Goal: Communication & Community: Ask a question

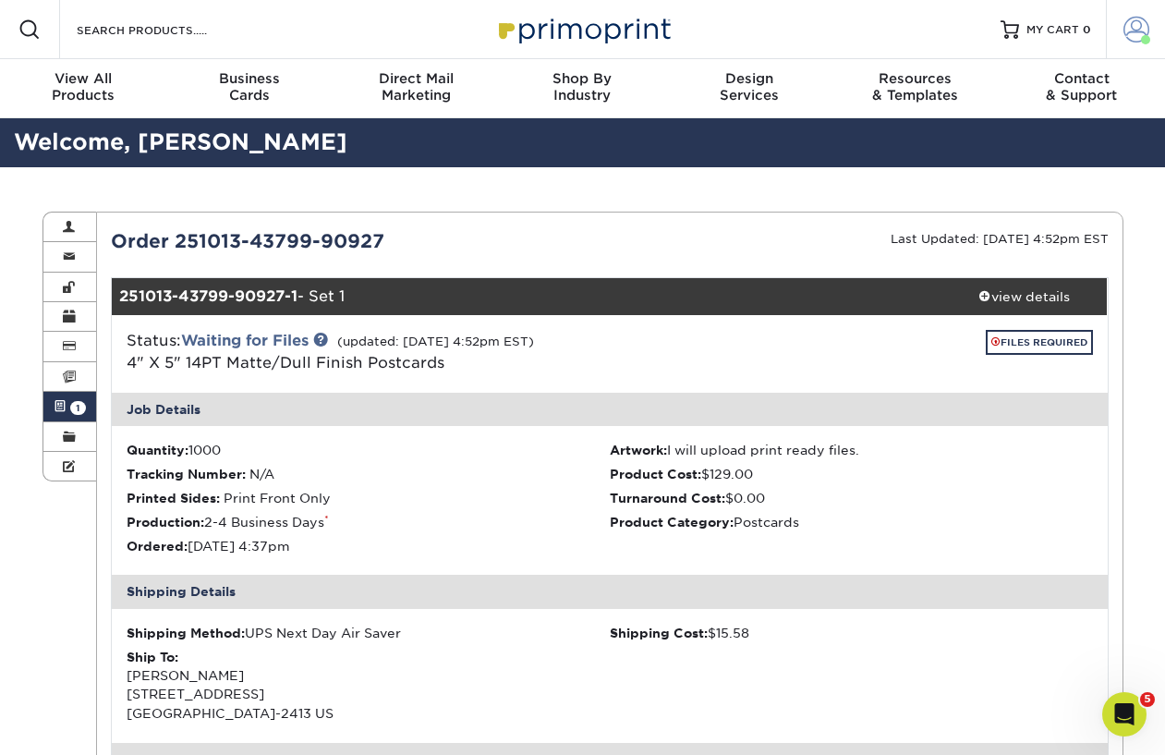
click at [1136, 35] on span at bounding box center [1137, 30] width 26 height 26
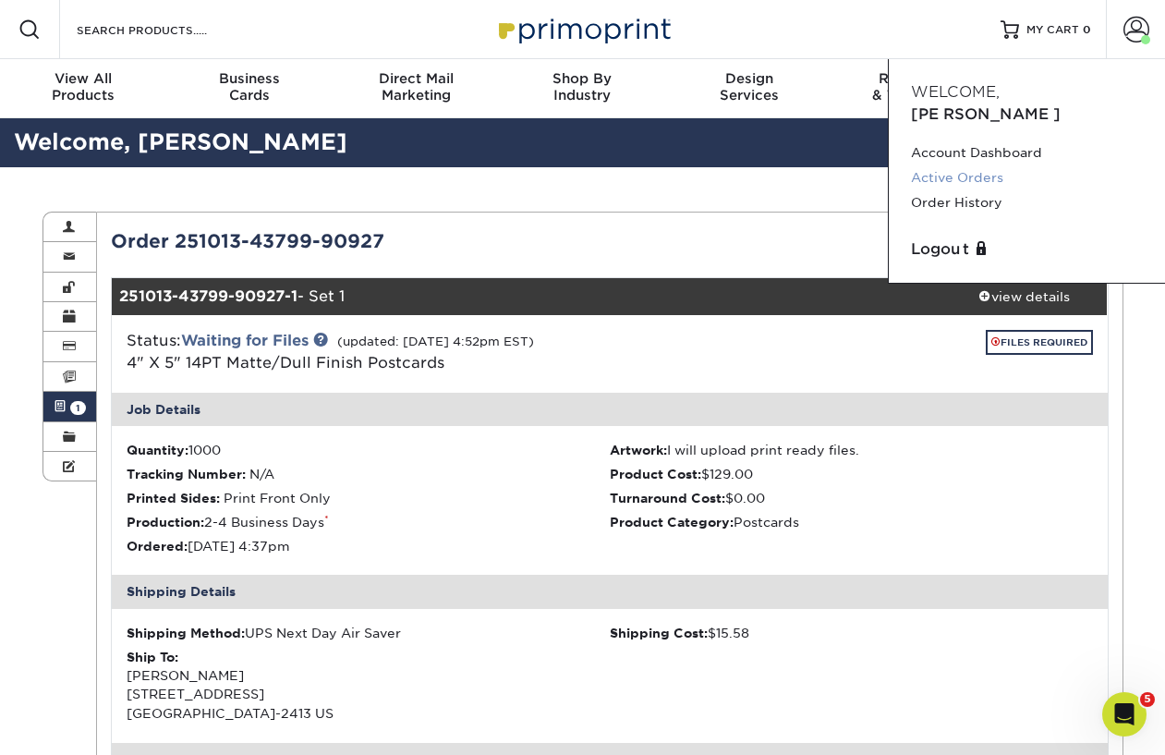
click at [974, 165] on link "Active Orders" at bounding box center [1027, 177] width 232 height 25
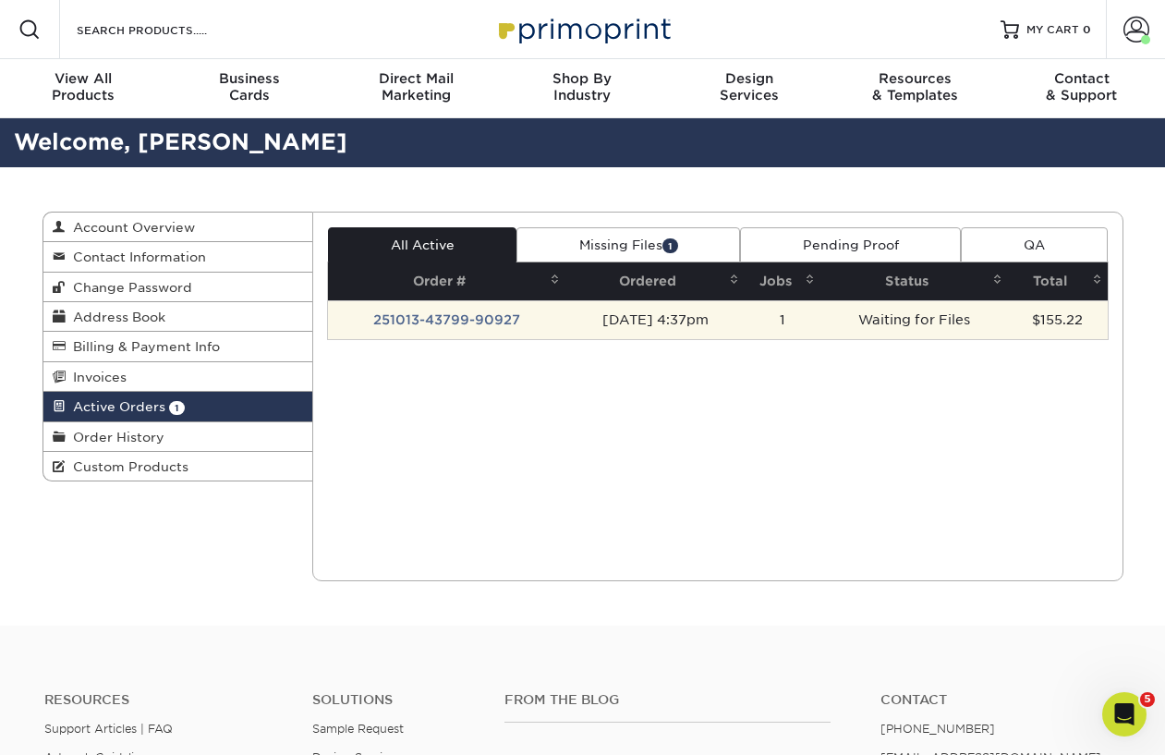
click at [432, 322] on td "251013-43799-90927" at bounding box center [446, 319] width 237 height 39
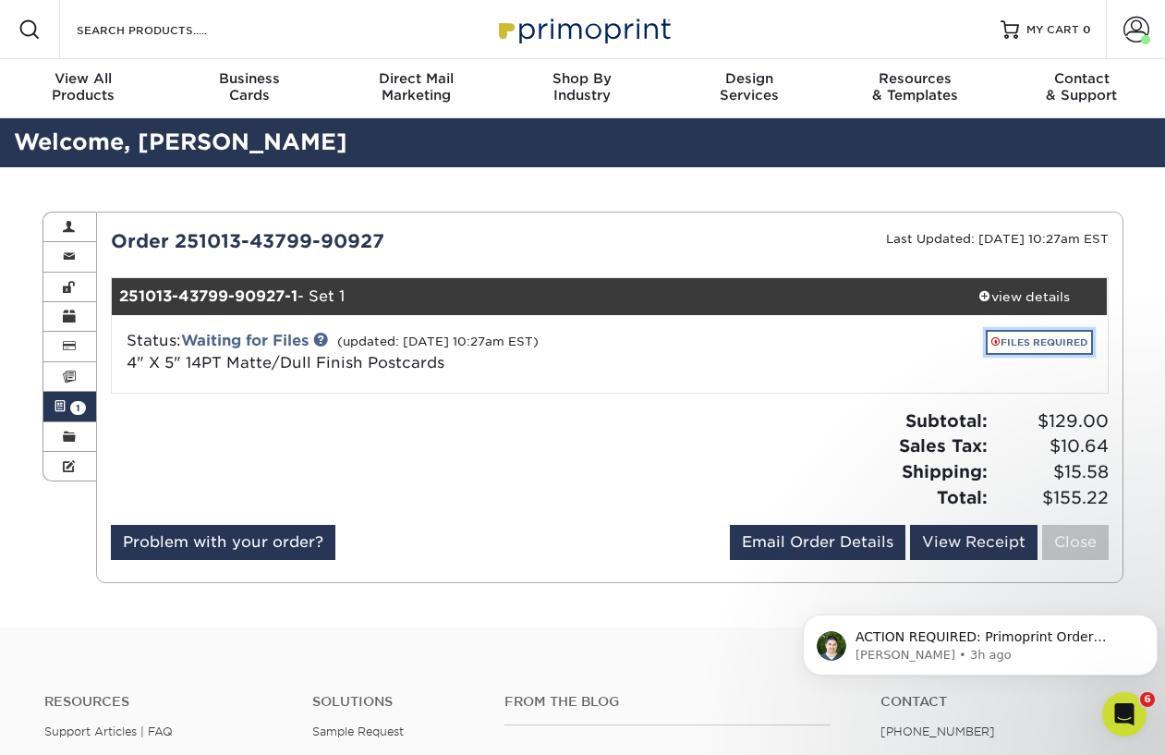
click at [1001, 347] on link "FILES REQUIRED" at bounding box center [1039, 342] width 107 height 25
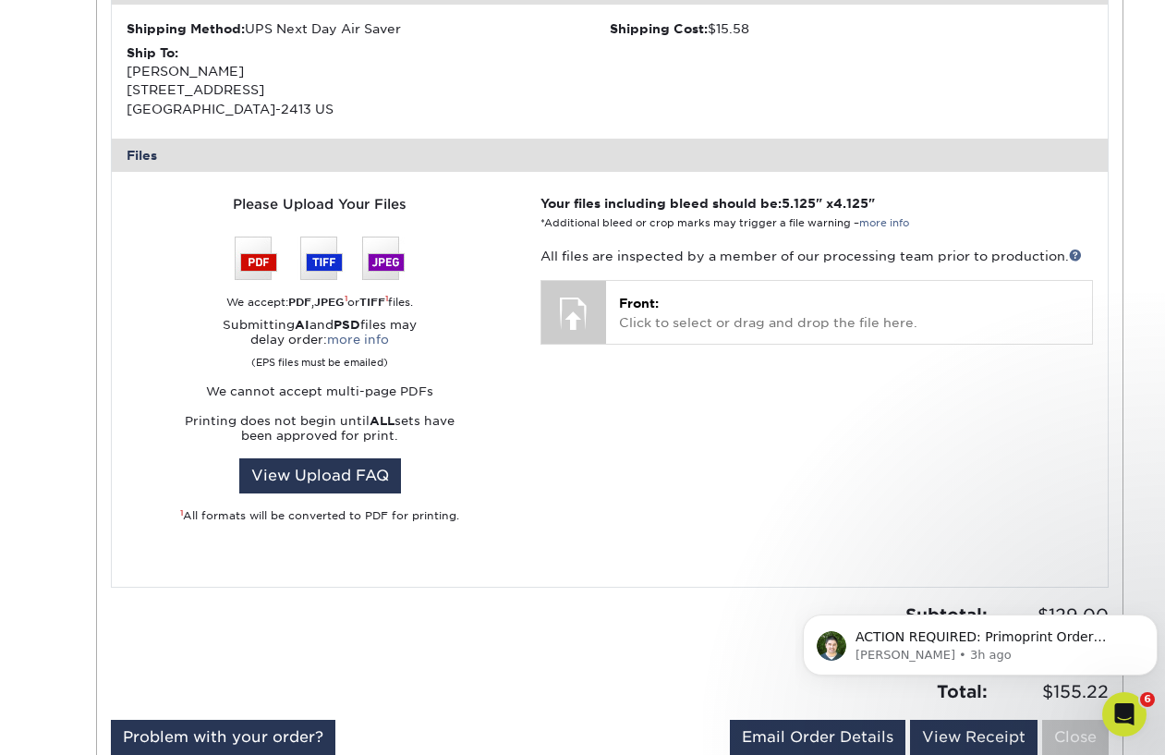
scroll to position [647, 0]
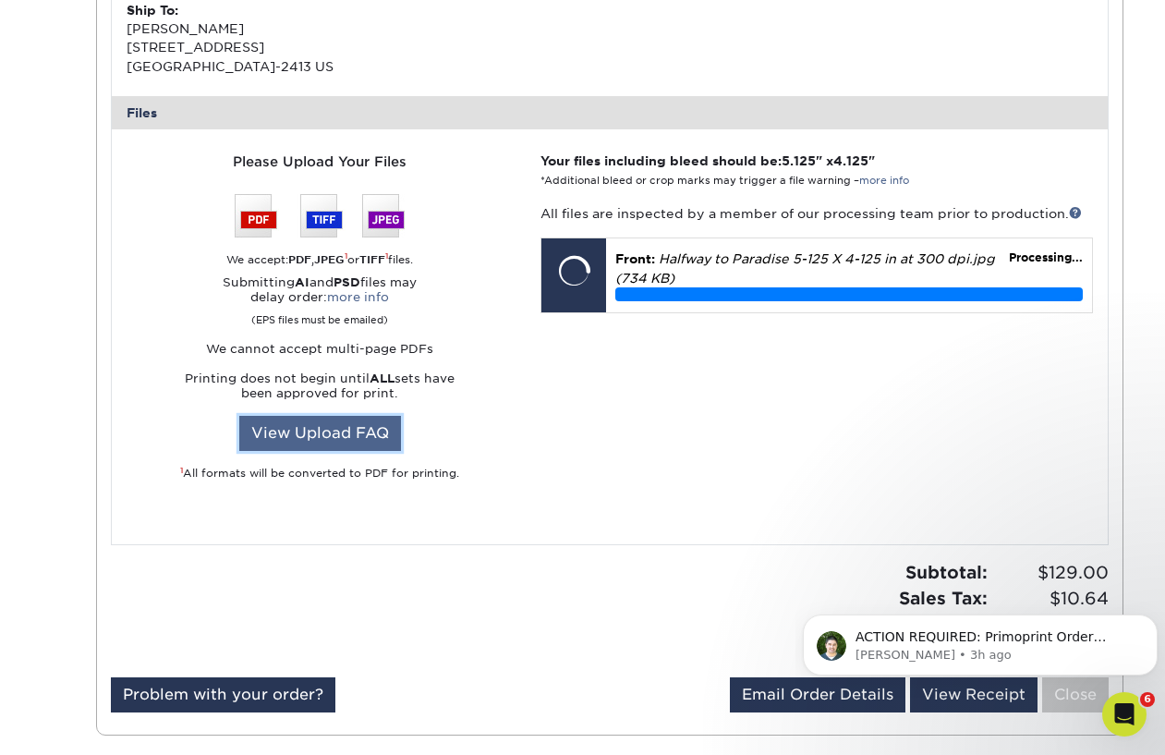
click at [326, 427] on link "View Upload FAQ" at bounding box center [320, 433] width 162 height 35
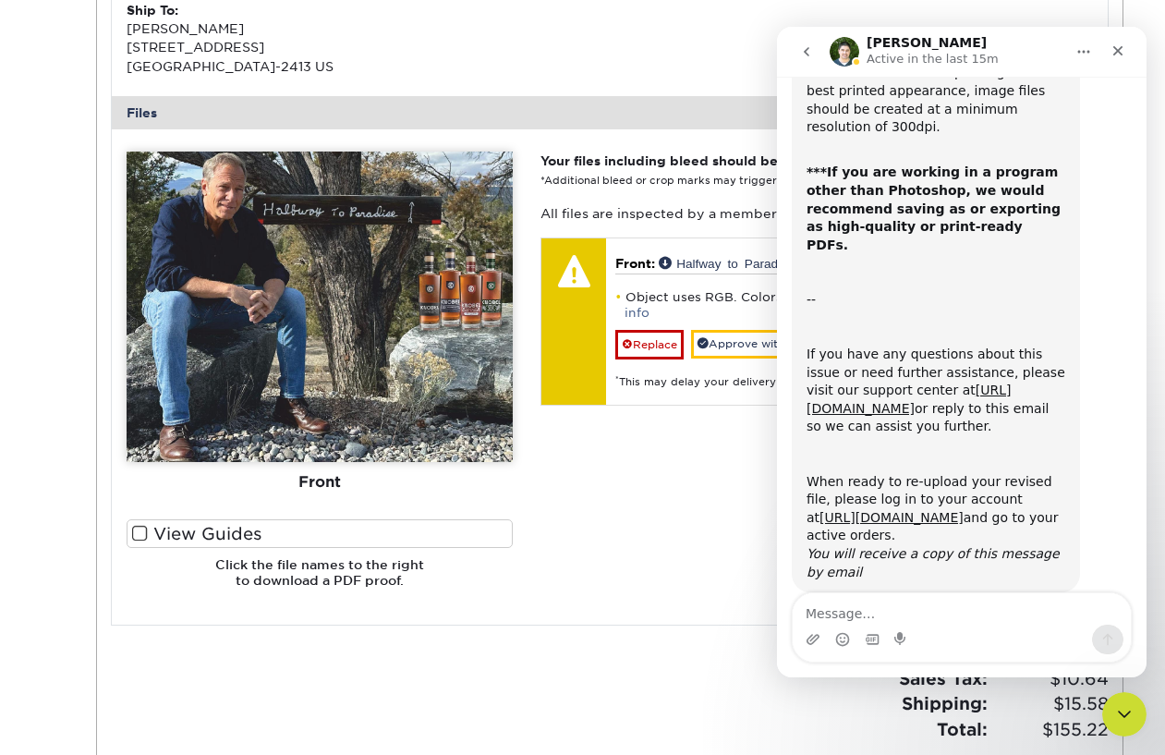
scroll to position [263, 0]
click at [844, 616] on textarea "Message…" at bounding box center [962, 608] width 338 height 31
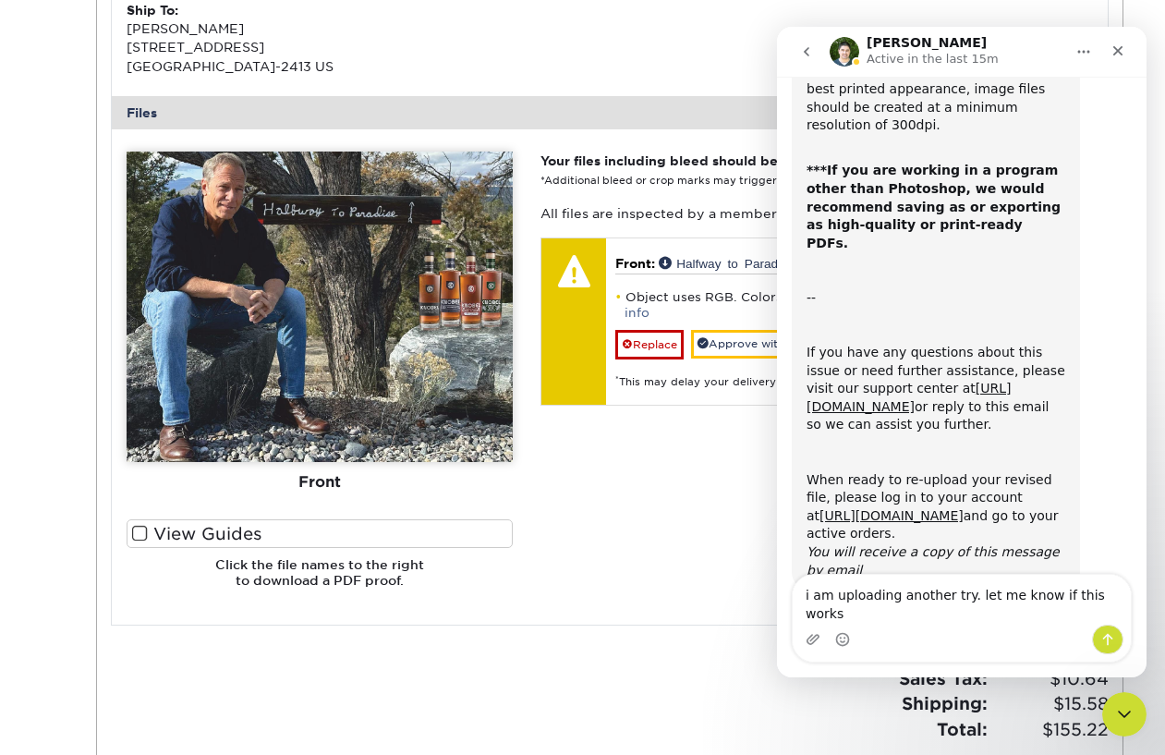
type textarea "i am uploading another try. let me know if this works"
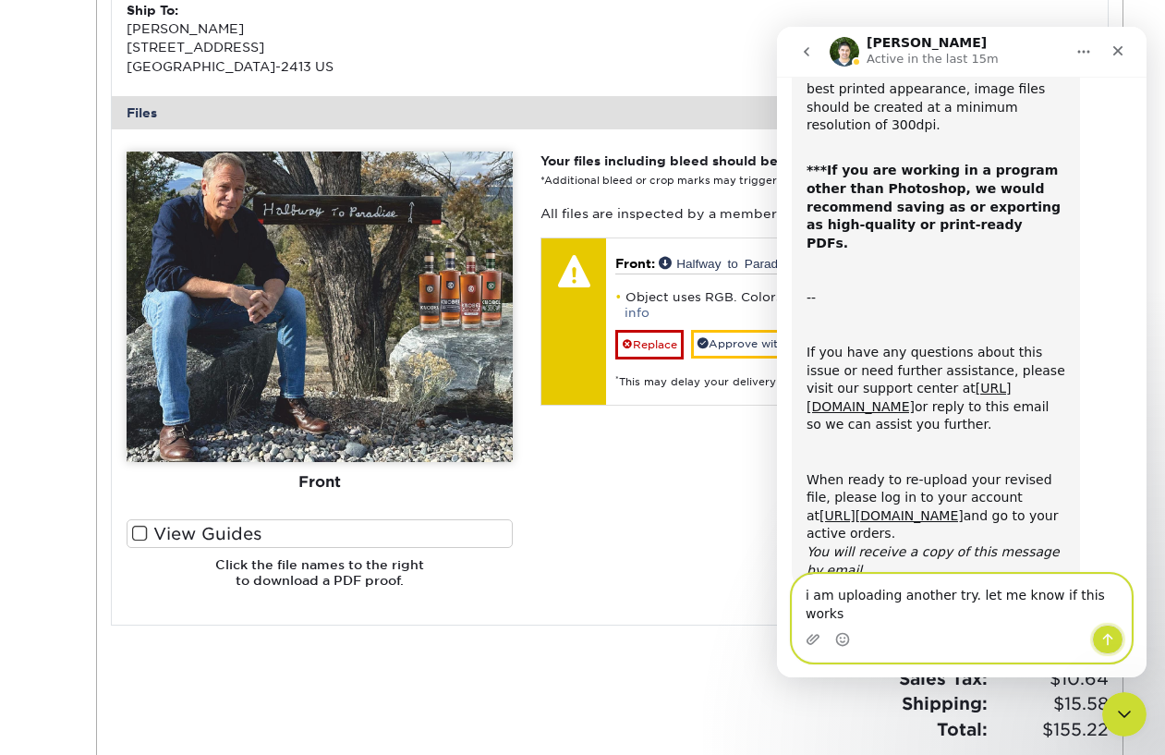
click at [1112, 639] on icon "Send a message…" at bounding box center [1108, 639] width 15 height 15
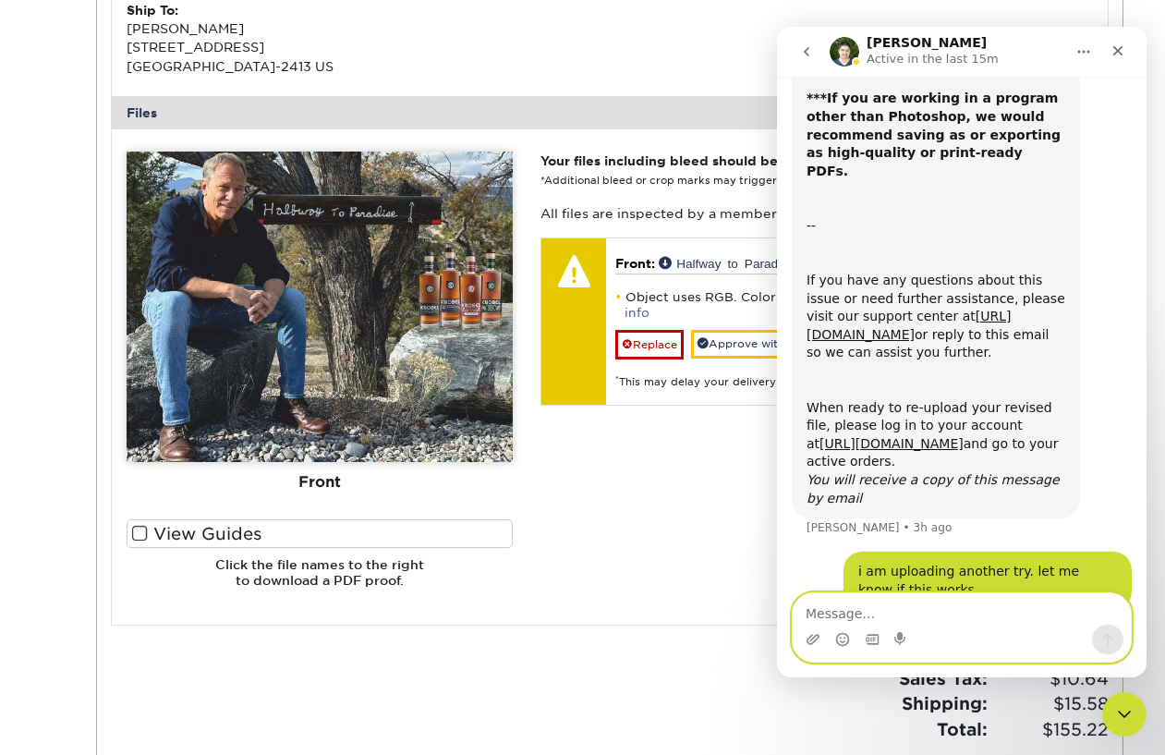
scroll to position [336, 0]
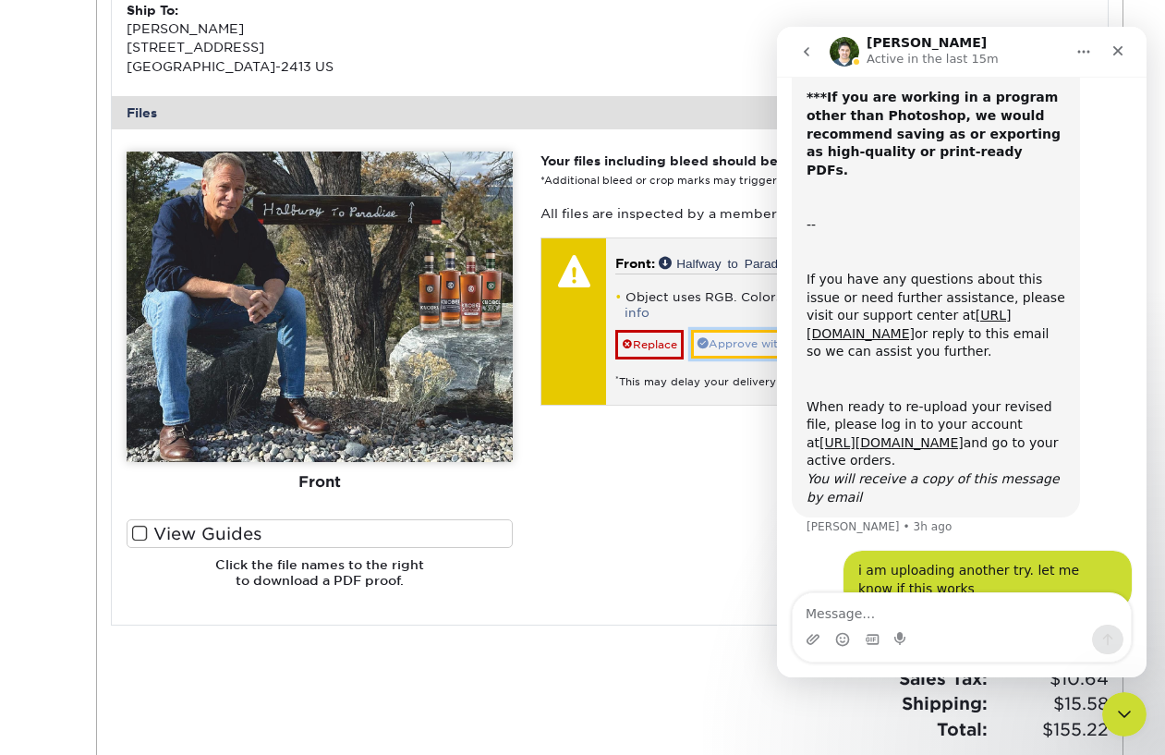
click at [737, 331] on link "Approve with Errors *" at bounding box center [762, 344] width 142 height 29
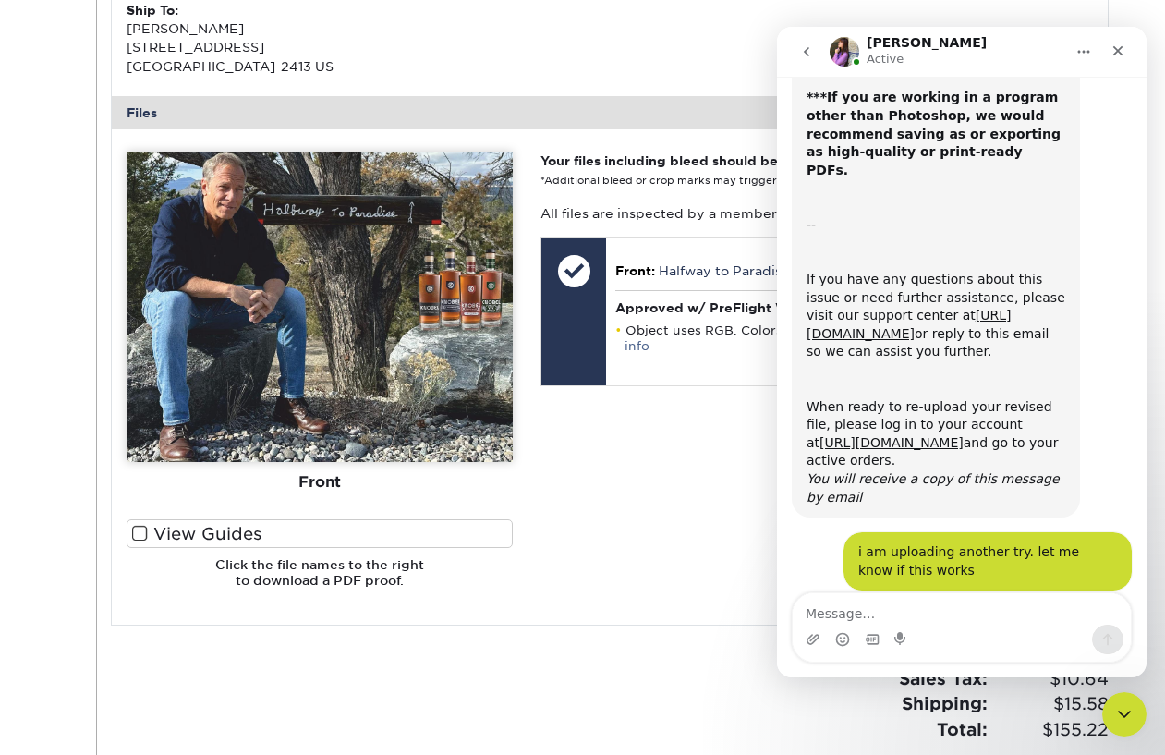
scroll to position [434, 0]
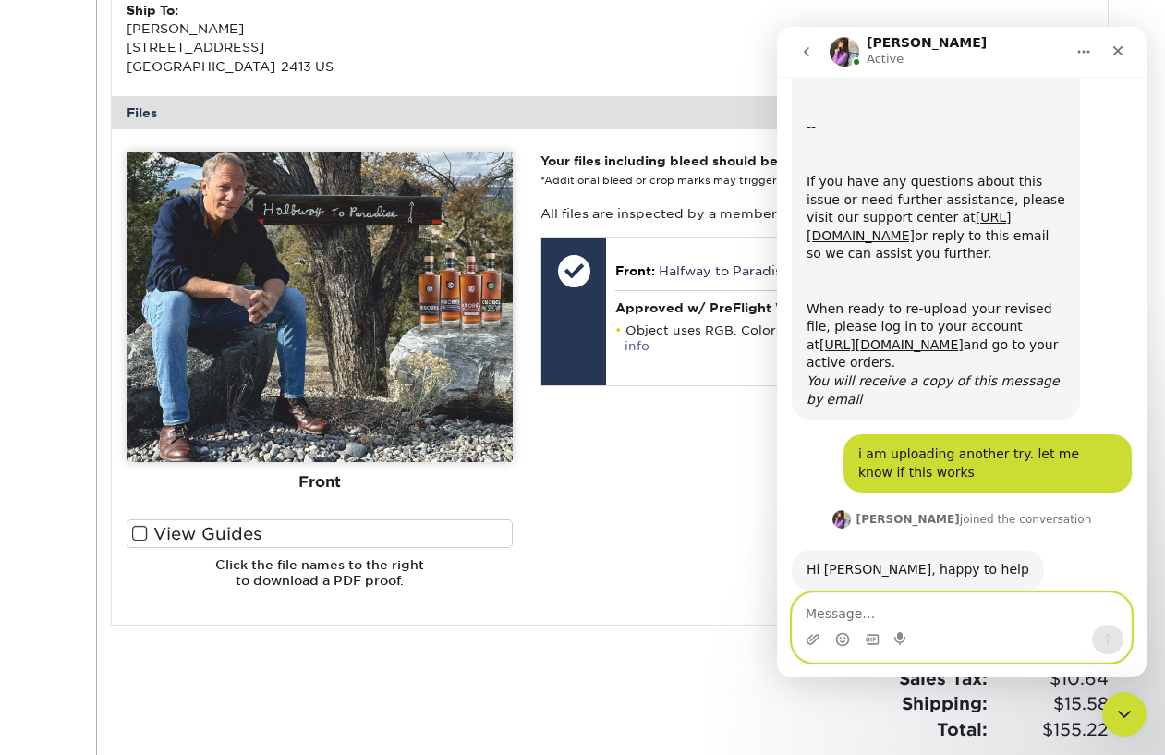
click at [848, 598] on textarea "Message…" at bounding box center [962, 608] width 338 height 31
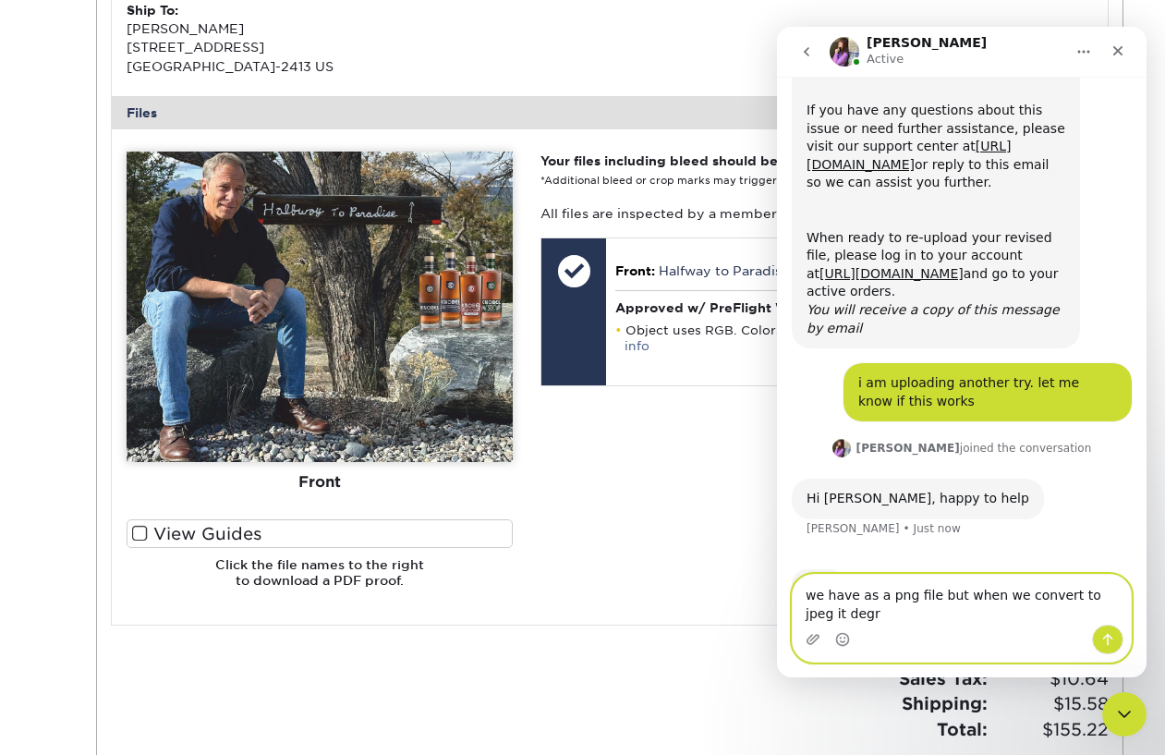
scroll to position [524, 0]
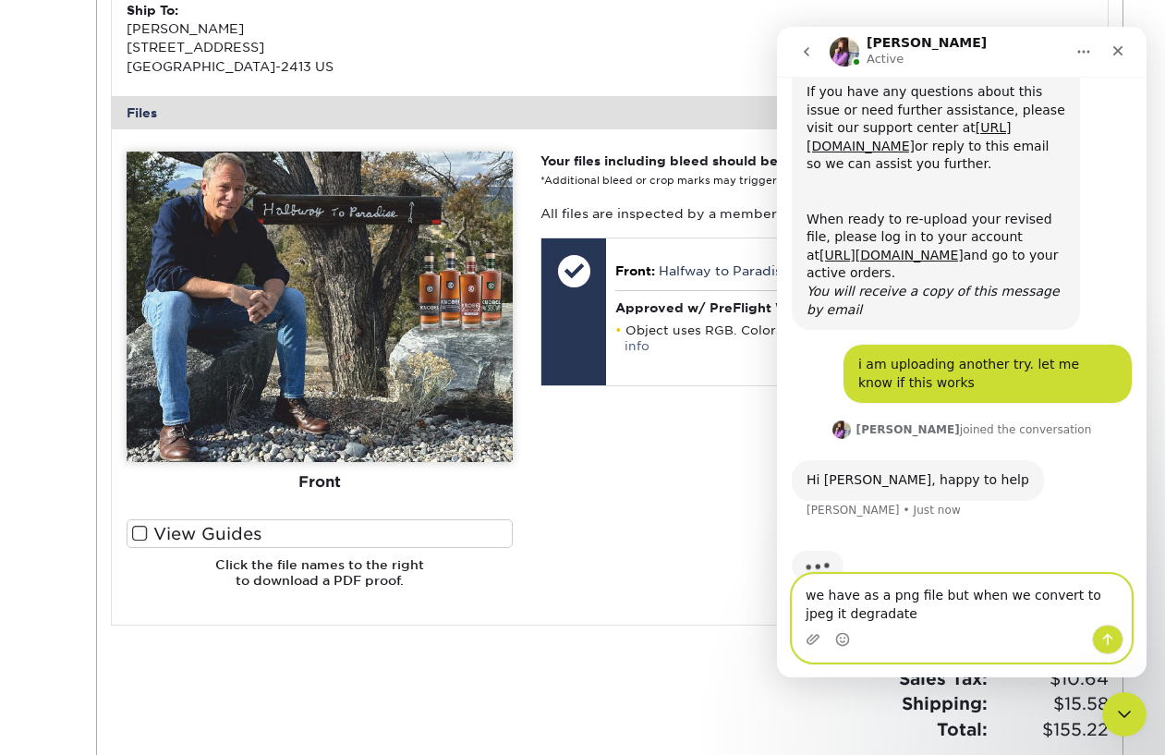
type textarea "we have as a png file but when we convert to jpeg it degradates"
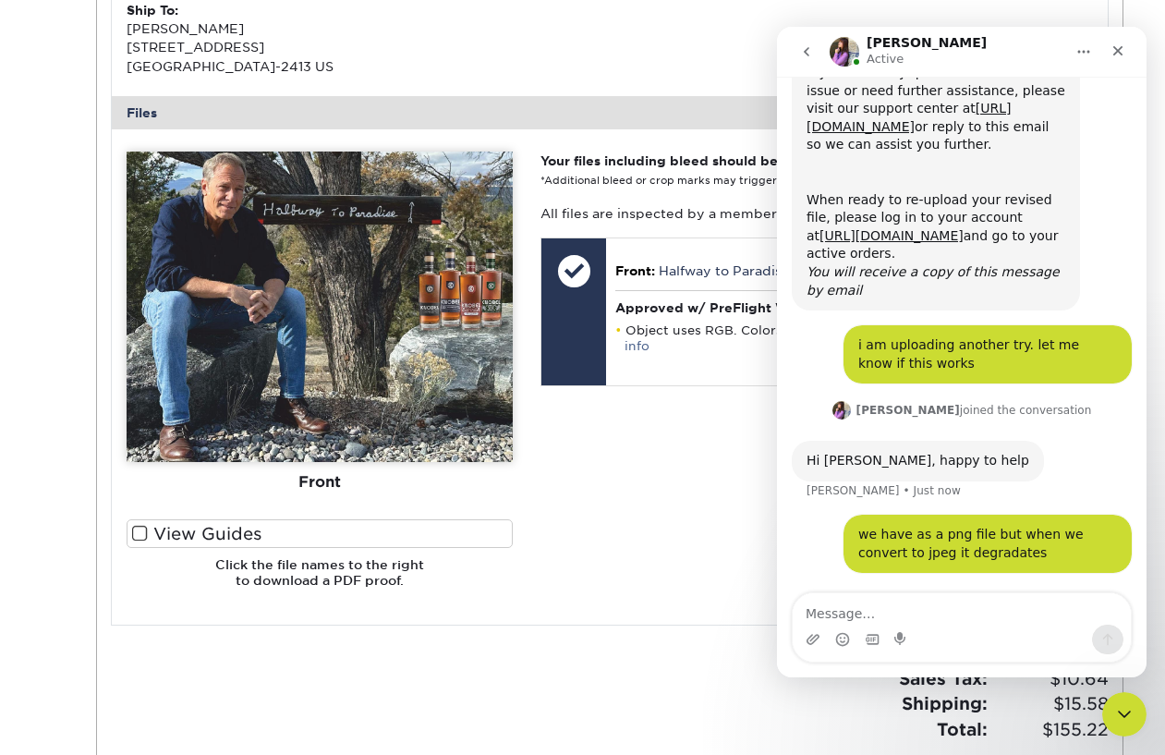
scroll to position [507, 0]
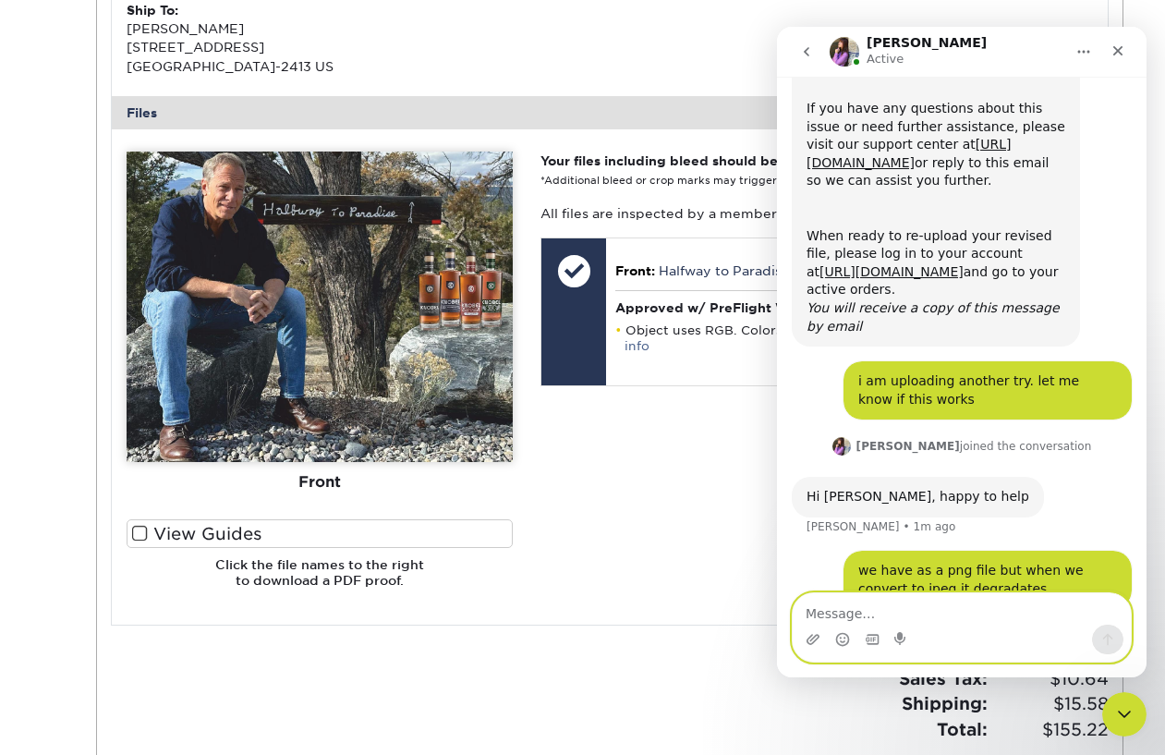
click at [836, 611] on textarea "Message…" at bounding box center [962, 608] width 338 height 31
type textarea "can i send as png"
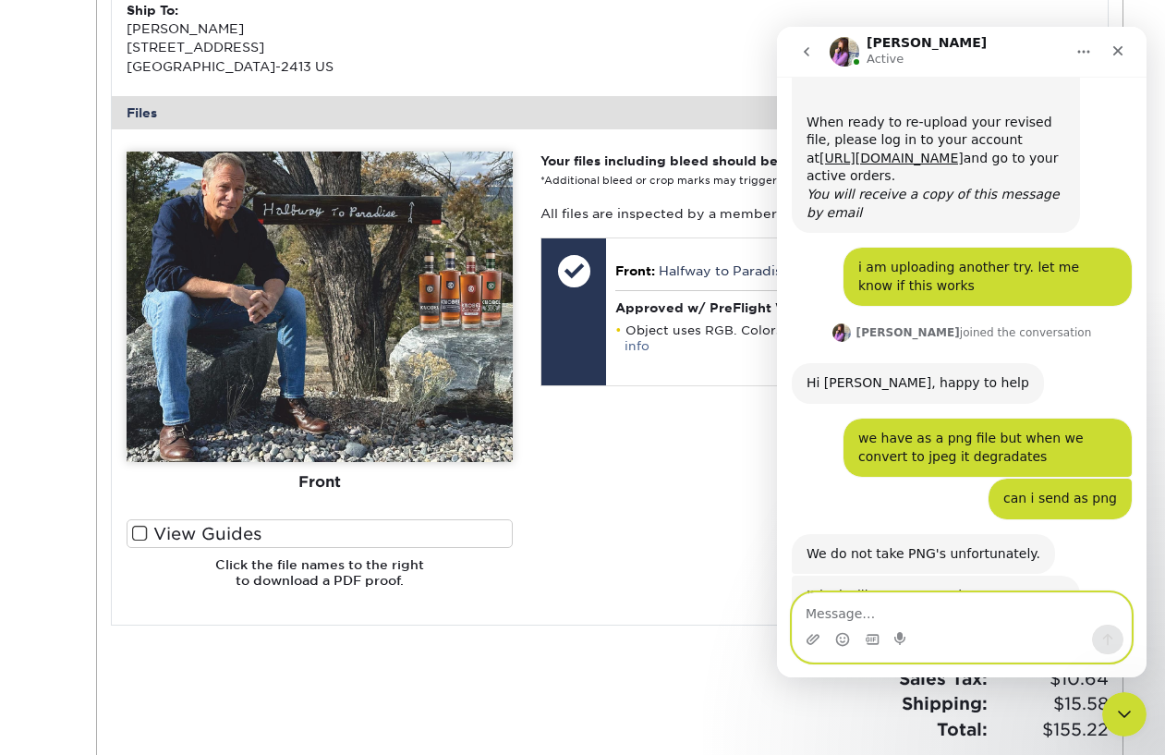
scroll to position [664, 0]
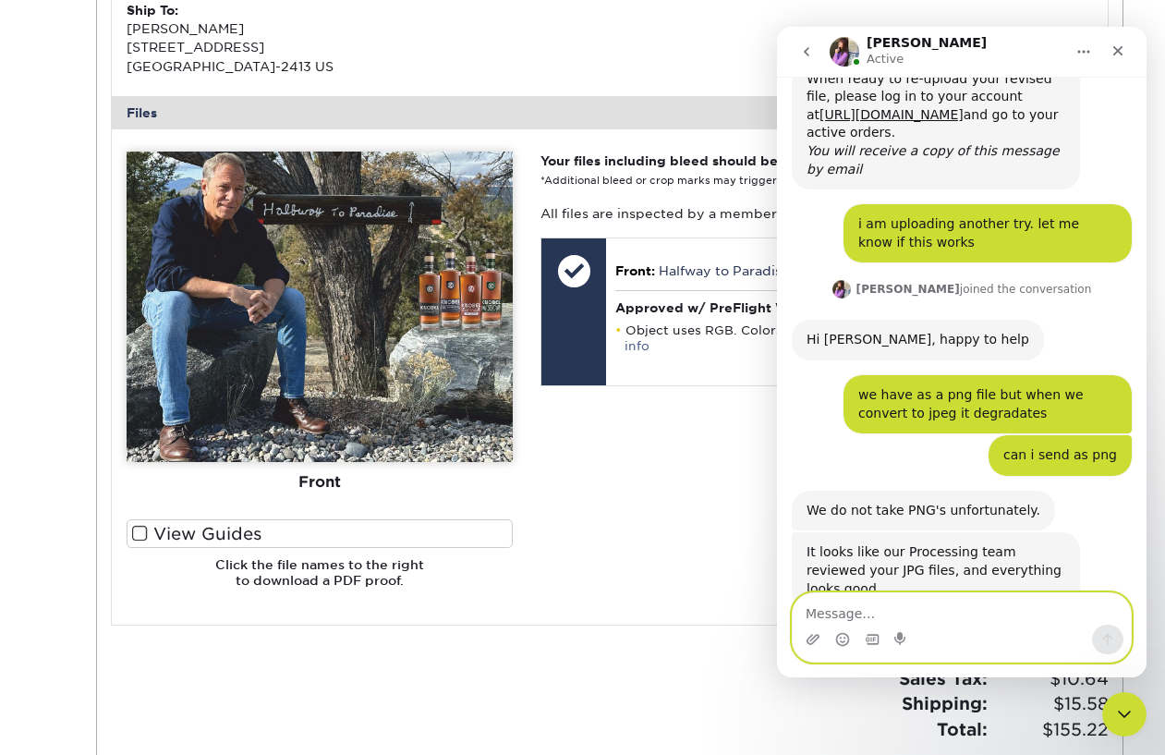
click at [850, 606] on textarea "Message…" at bounding box center [962, 608] width 338 height 31
type textarea "yay!"
click at [141, 539] on span at bounding box center [140, 534] width 16 height 18
click at [0, 0] on input "View Guides" at bounding box center [0, 0] width 0 height 0
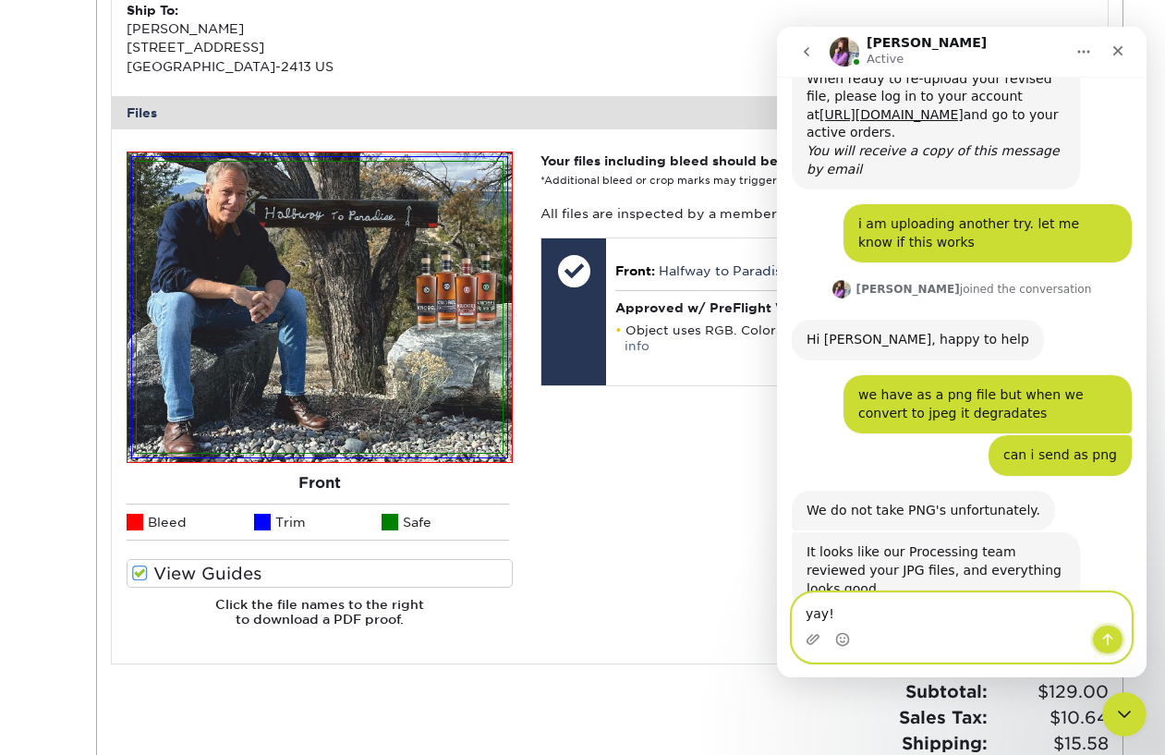
click at [1111, 642] on icon "Send a message…" at bounding box center [1108, 639] width 15 height 15
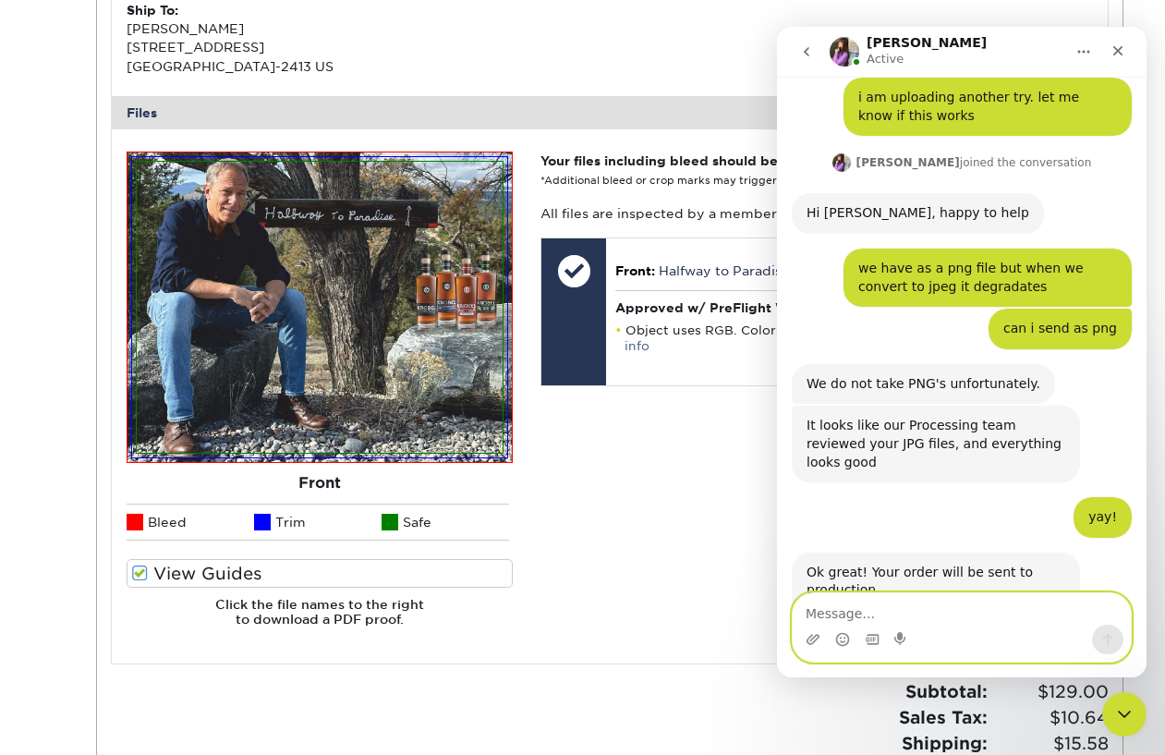
scroll to position [829, 0]
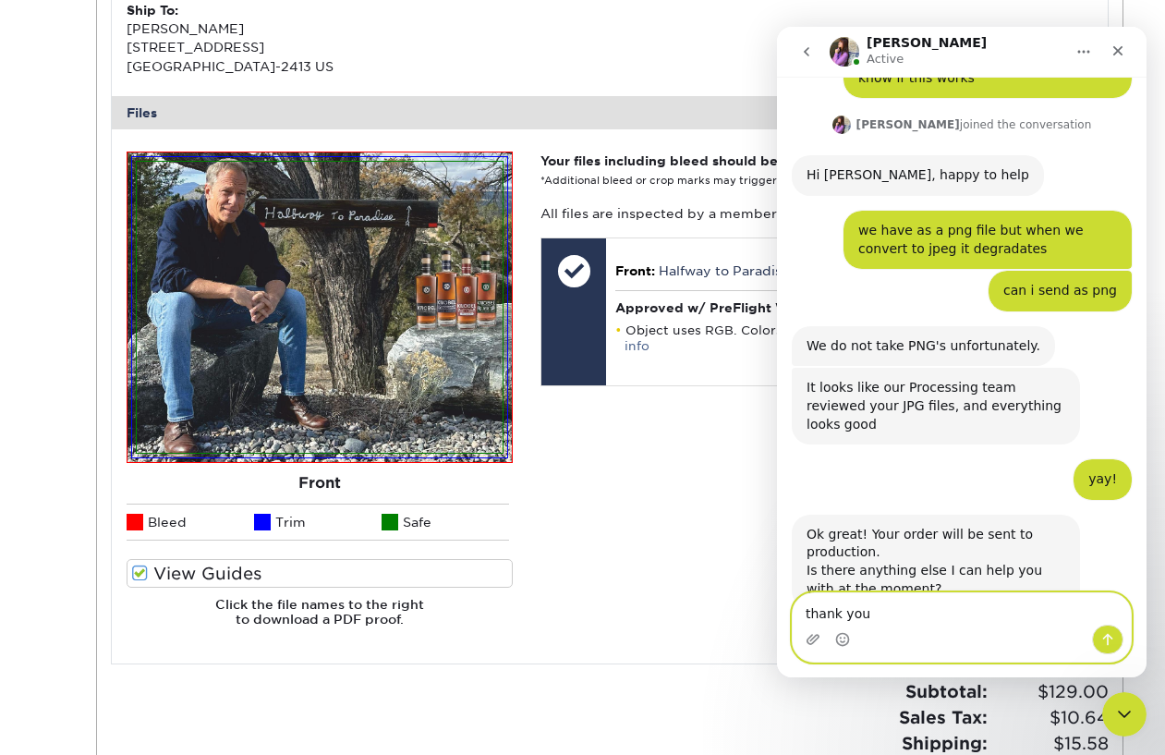
type textarea "thank you"
click at [1114, 638] on icon "Send a message…" at bounding box center [1108, 639] width 15 height 15
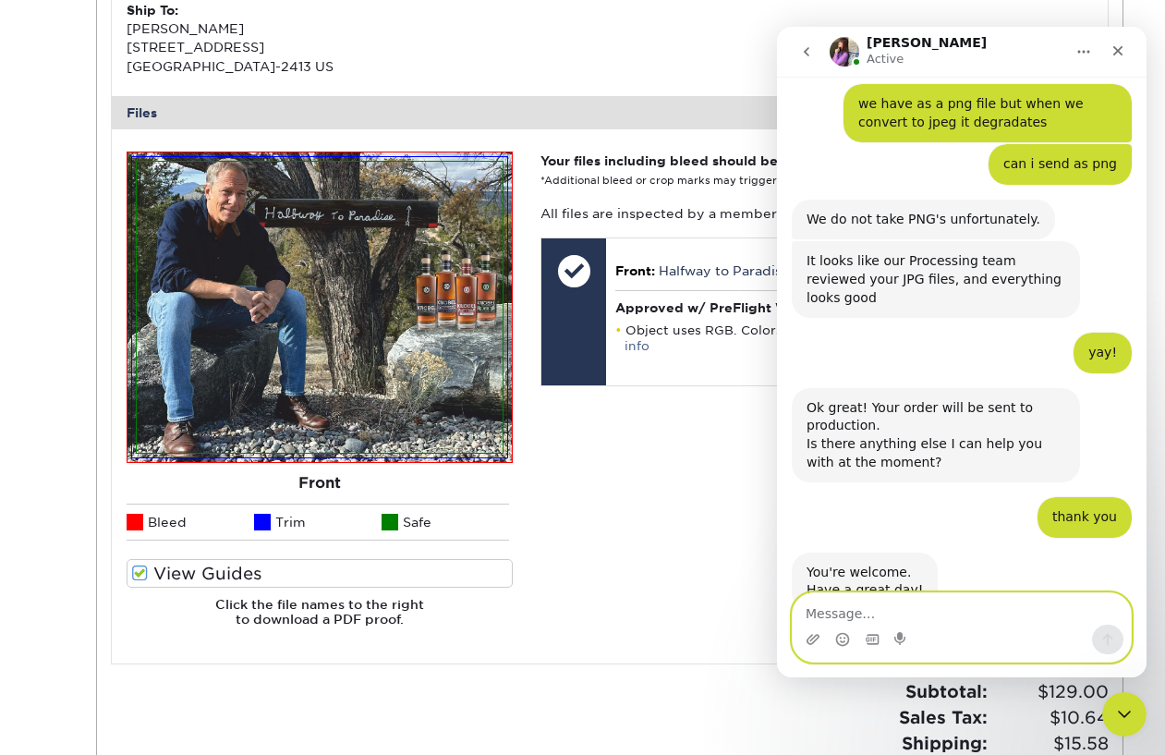
scroll to position [957, 0]
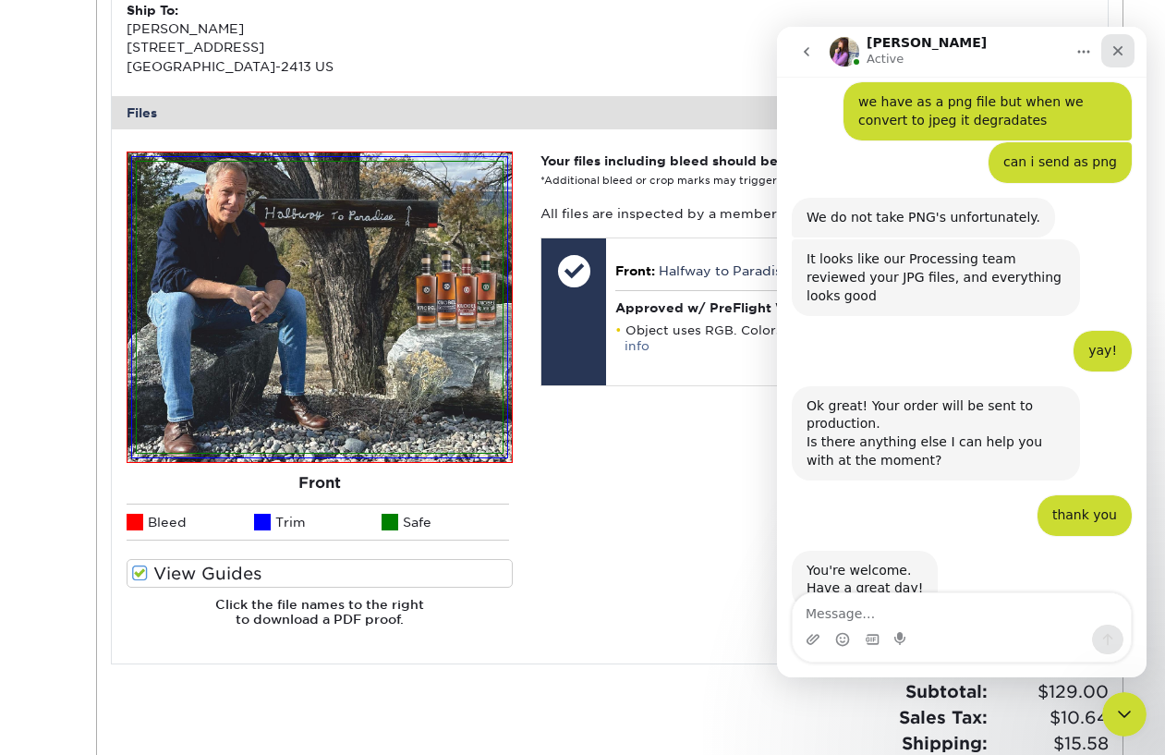
click at [1122, 51] on icon "Close" at bounding box center [1118, 50] width 15 height 15
